Goal: Task Accomplishment & Management: Manage account settings

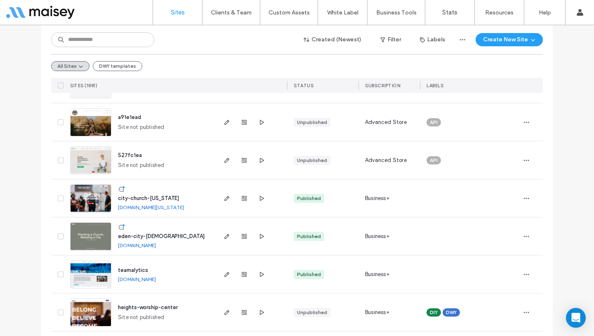
scroll to position [156, 0]
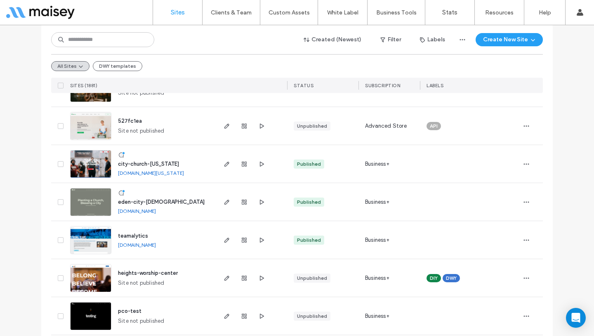
click at [141, 201] on span "eden-city-[DEMOGRAPHIC_DATA]" at bounding box center [161, 202] width 87 height 6
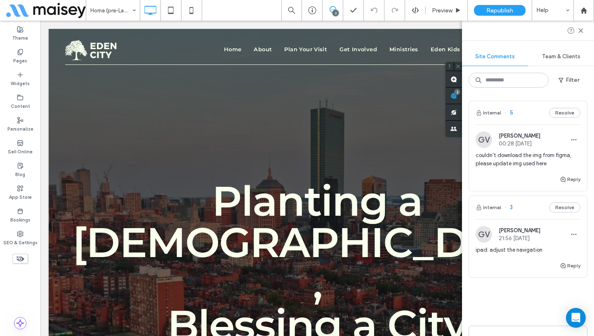
click at [478, 136] on img at bounding box center [484, 139] width 17 height 17
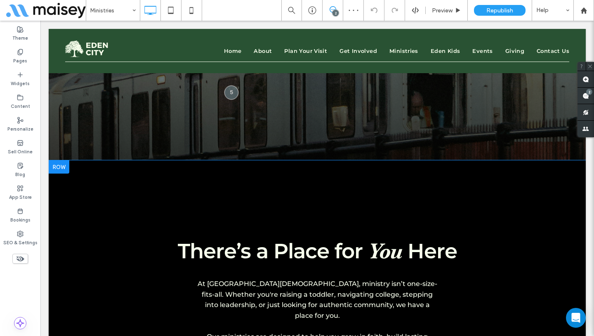
scroll to position [103, 0]
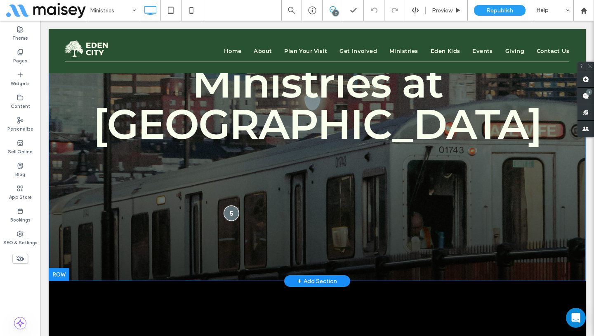
click at [227, 209] on div at bounding box center [231, 212] width 15 height 15
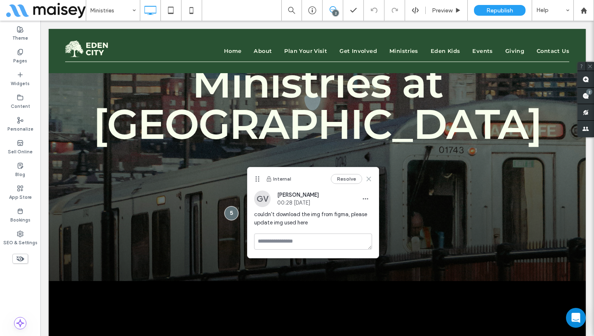
click at [367, 180] on icon at bounding box center [369, 178] width 7 height 7
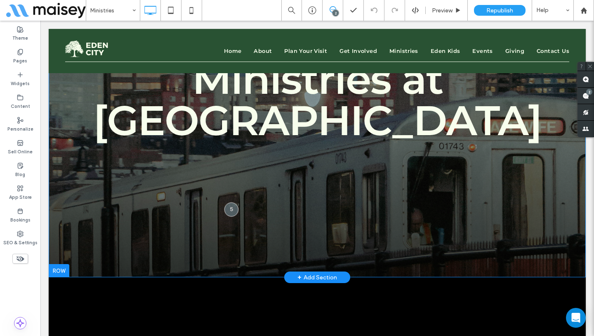
scroll to position [0, 0]
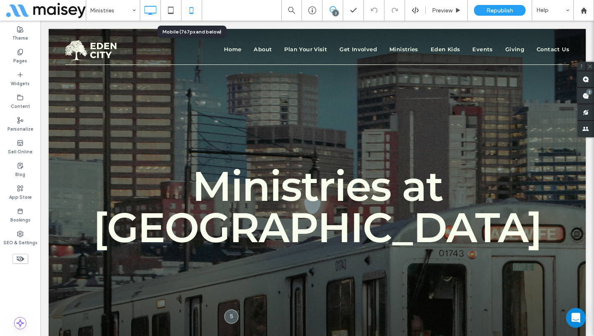
click at [183, 16] on icon at bounding box center [191, 10] width 17 height 17
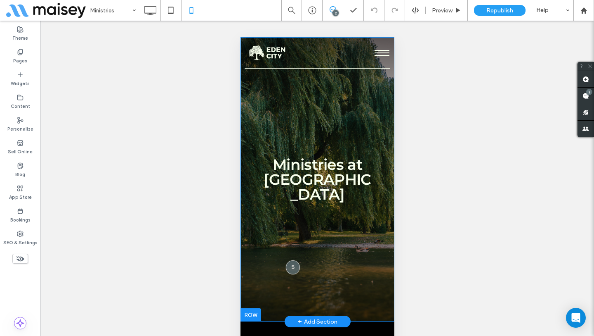
click at [352, 293] on div "Ministries at ﻿ Eden City Click To Paste Row + Add Section" at bounding box center [317, 179] width 154 height 284
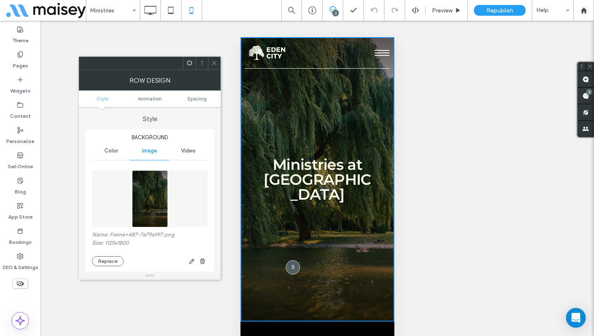
click at [213, 66] on span at bounding box center [214, 63] width 6 height 12
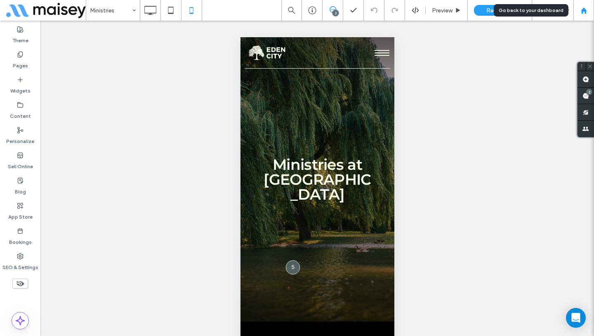
click at [587, 17] on div at bounding box center [584, 10] width 21 height 21
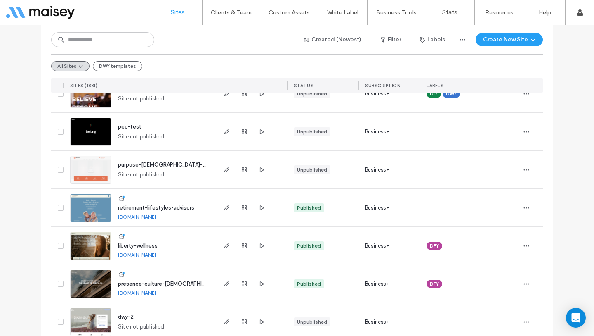
scroll to position [352, 0]
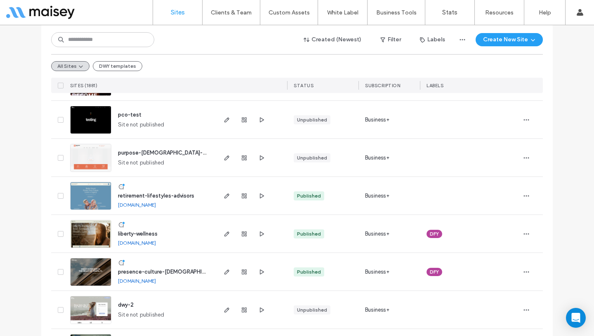
click at [134, 234] on span "liberty-wellness" at bounding box center [138, 233] width 40 height 6
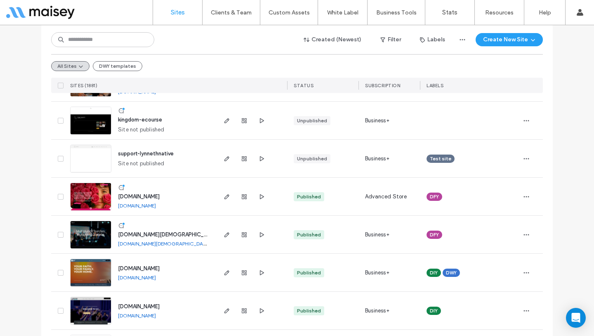
scroll to position [787, 0]
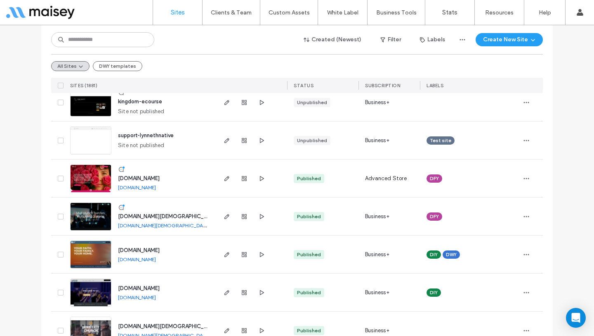
click at [155, 179] on span "www.truereflectionsministry.org" at bounding box center [139, 178] width 42 height 6
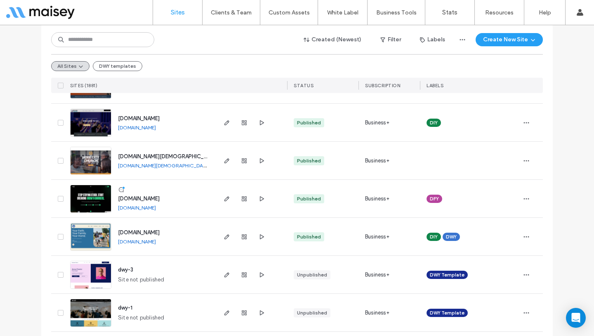
scroll to position [1000, 0]
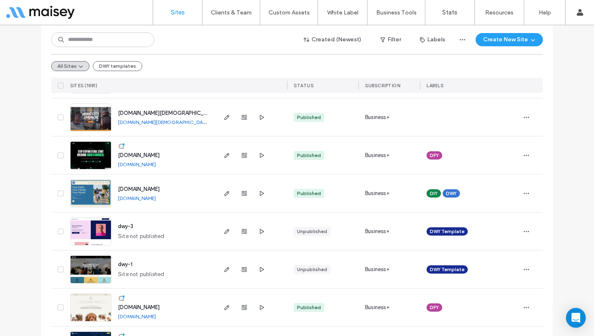
click at [147, 155] on span "[DOMAIN_NAME]" at bounding box center [139, 155] width 42 height 6
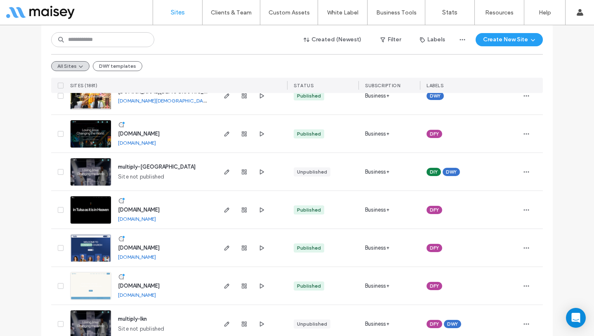
scroll to position [1298, 0]
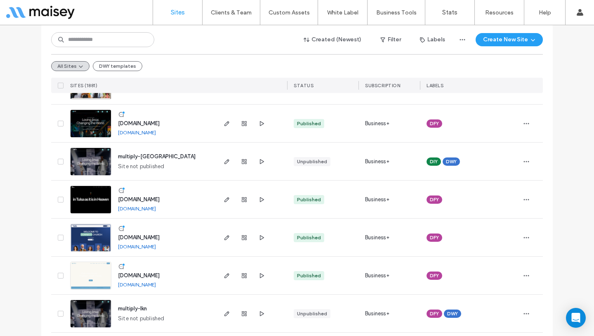
click at [135, 196] on span "www.citychurchtulsa.com" at bounding box center [139, 199] width 42 height 6
